Goal: Find specific page/section: Find specific page/section

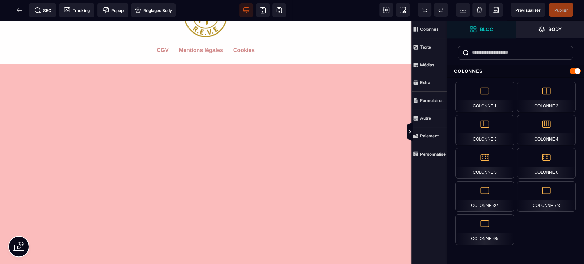
scroll to position [477, 0]
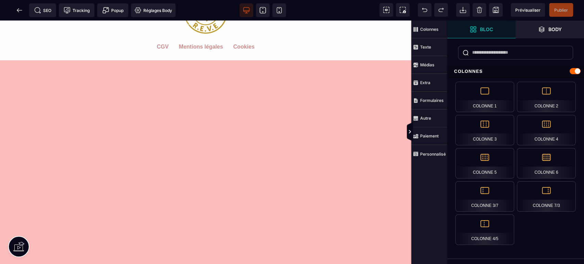
click at [19, 11] on icon at bounding box center [19, 10] width 7 height 7
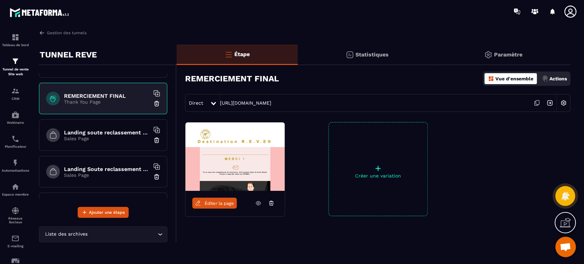
scroll to position [405, 0]
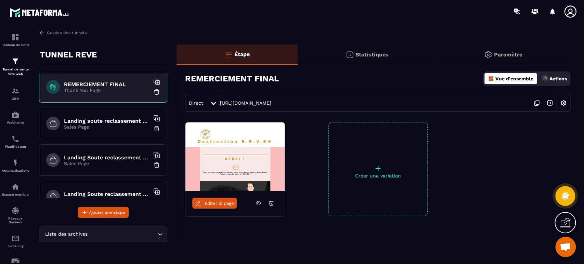
click at [103, 120] on h6 "Landing soute reclassement choix" at bounding box center [107, 121] width 86 height 6
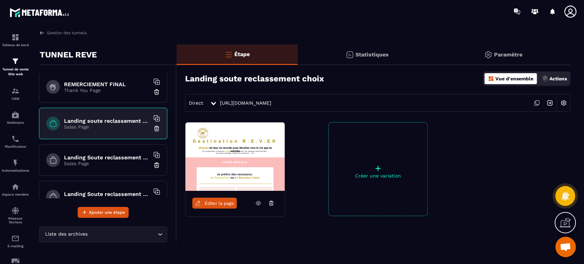
click at [218, 204] on span "Éditer la page" at bounding box center [219, 203] width 29 height 5
